Goal: Task Accomplishment & Management: Manage account settings

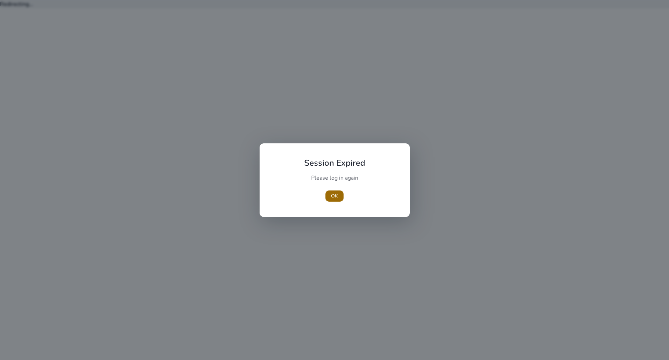
click at [335, 197] on span "OK" at bounding box center [334, 195] width 7 height 7
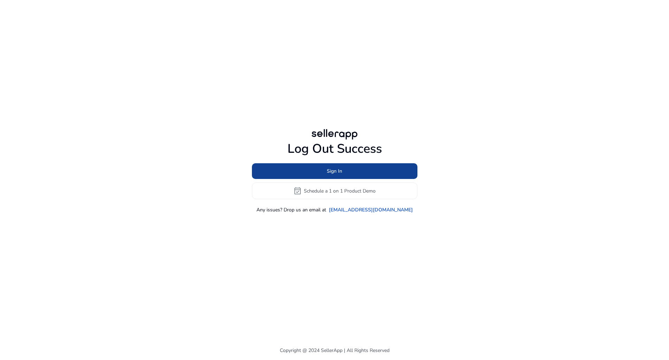
click at [343, 168] on span at bounding box center [334, 171] width 165 height 17
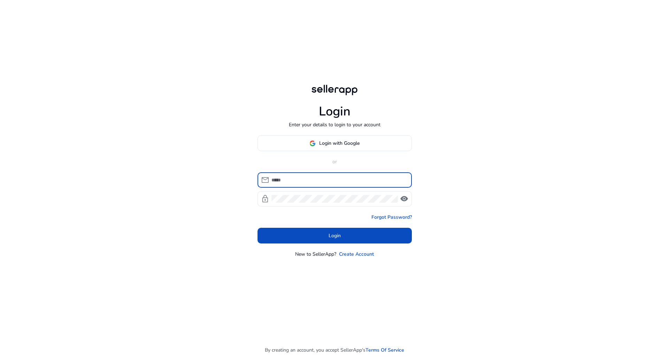
drag, startPoint x: 354, startPoint y: 177, endPoint x: 354, endPoint y: 182, distance: 4.5
click at [354, 177] on input at bounding box center [338, 180] width 135 height 8
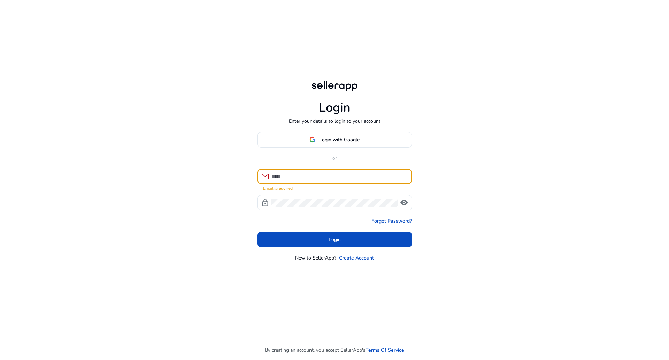
type input "**********"
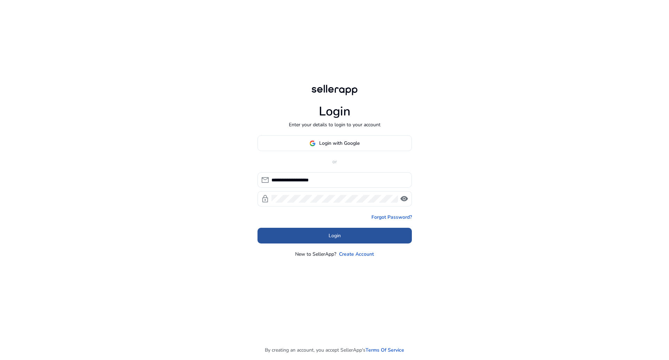
click at [335, 227] on span "Login" at bounding box center [335, 235] width 12 height 7
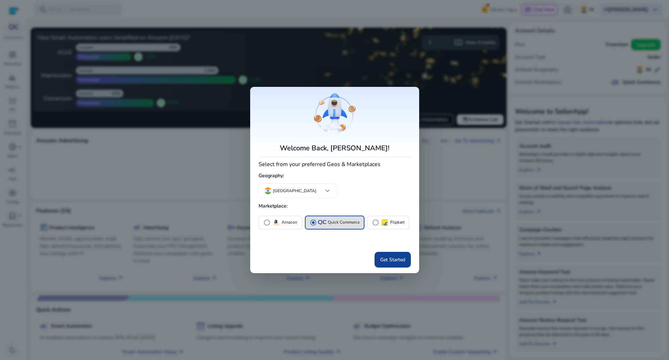
click at [403, 227] on span "Get Started" at bounding box center [392, 259] width 25 height 7
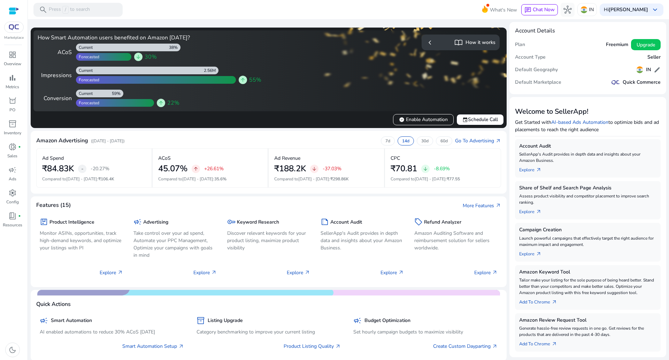
click at [15, 29] on img at bounding box center [14, 27] width 13 height 6
